Goal: Task Accomplishment & Management: Manage account settings

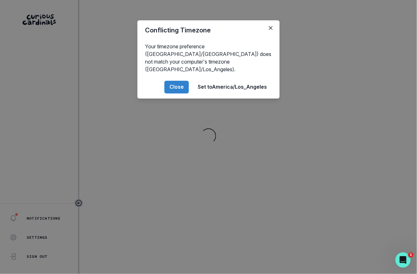
click at [356, 178] on div "Conflicting Timezone Your timezone preference (America/[GEOGRAPHIC_DATA]) does …" at bounding box center [208, 137] width 417 height 274
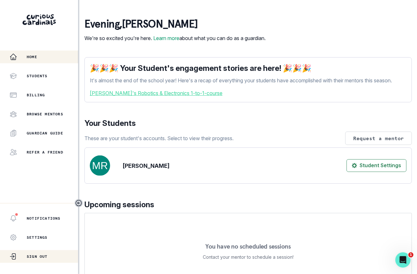
click at [56, 255] on div "Sign Out" at bounding box center [44, 256] width 69 height 8
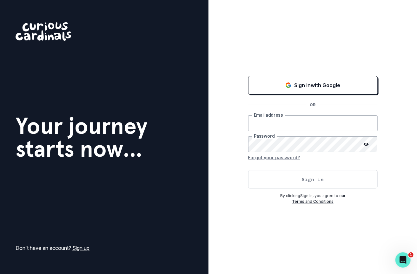
type input "[EMAIL_ADDRESS][DOMAIN_NAME]"
click at [269, 176] on button "Sign in" at bounding box center [312, 179] width 129 height 18
